Goal: Transaction & Acquisition: Purchase product/service

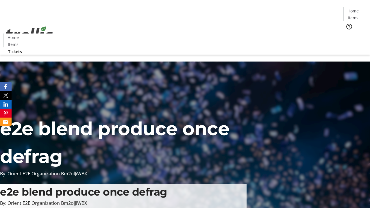
click at [348, 34] on span "Tickets" at bounding box center [355, 37] width 14 height 6
